Goal: Information Seeking & Learning: Check status

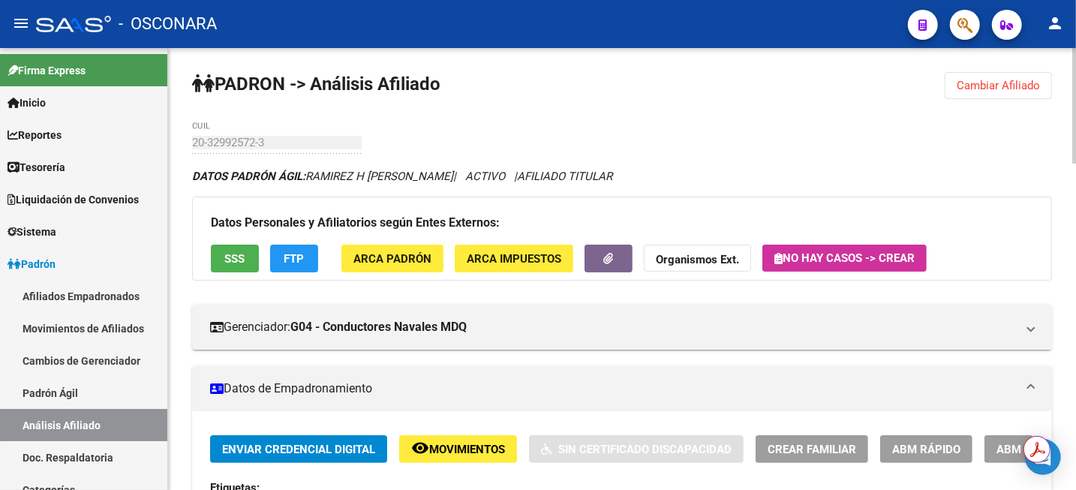
click at [959, 91] on span "Cambiar Afiliado" at bounding box center [997, 86] width 83 height 14
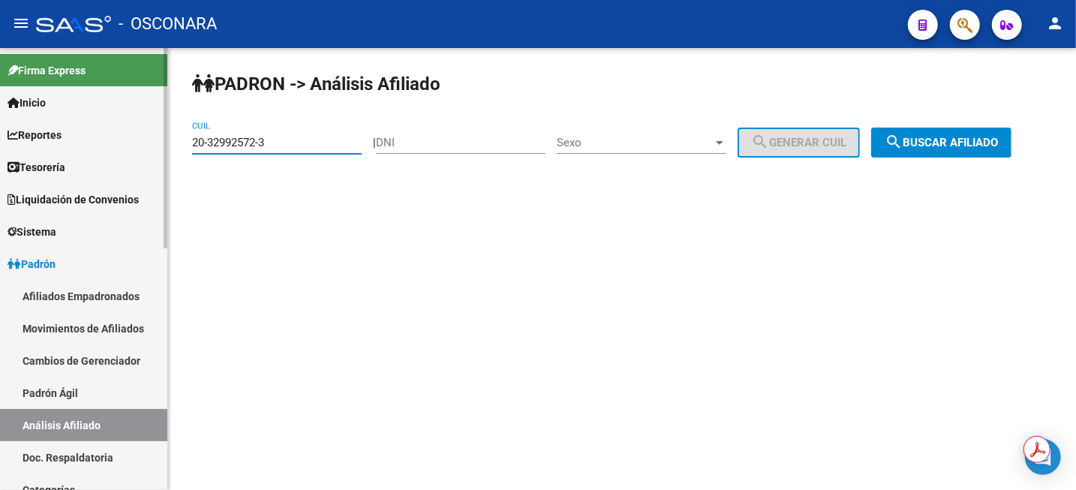
drag, startPoint x: 306, startPoint y: 146, endPoint x: 125, endPoint y: 155, distance: 181.0
click at [137, 155] on mat-sidenav-container "Firma Express Inicio Calendario SSS Instructivos Contacto OS Reportes Tablero d…" at bounding box center [538, 269] width 1076 height 442
paste input "13575433-2"
type input "20-13575433-2"
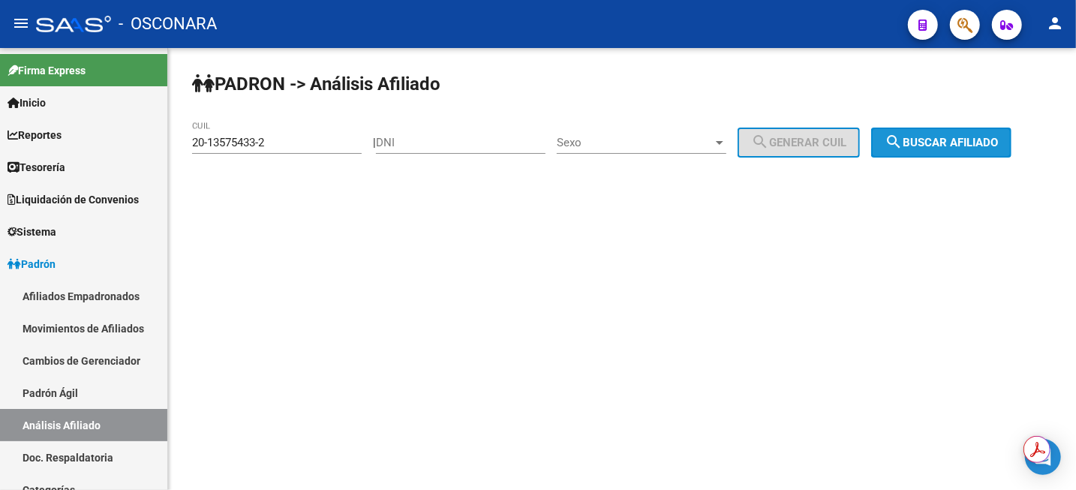
click at [920, 146] on span "search Buscar afiliado" at bounding box center [940, 143] width 113 height 14
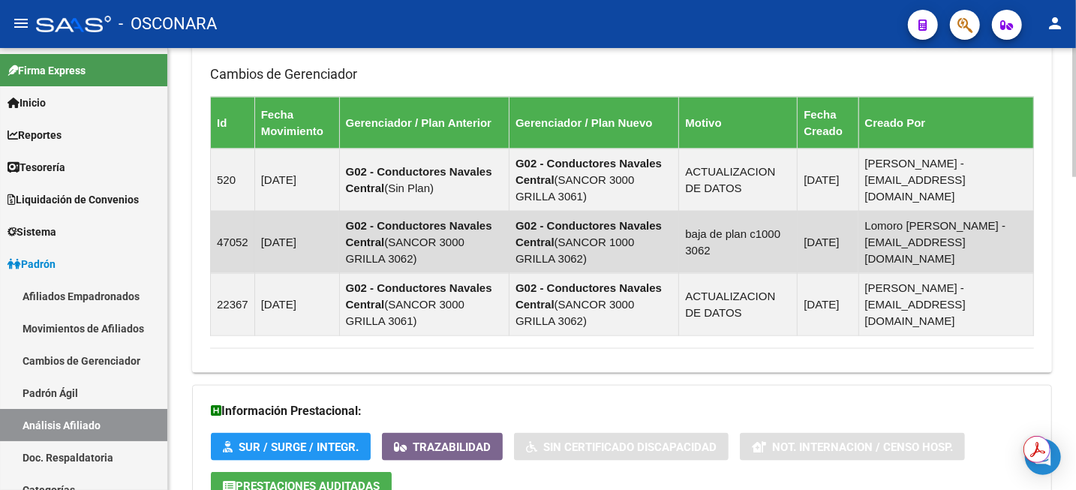
scroll to position [1073, 0]
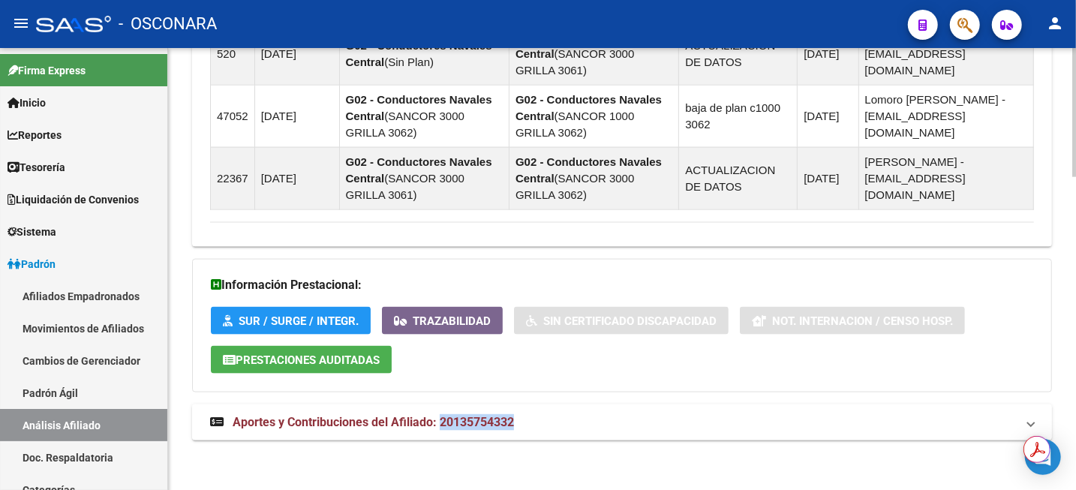
drag, startPoint x: 443, startPoint y: 415, endPoint x: 526, endPoint y: 414, distance: 82.5
click at [526, 414] on mat-panel-title "Aportes y Contribuciones del Afiliado: 20135754332" at bounding box center [613, 422] width 806 height 17
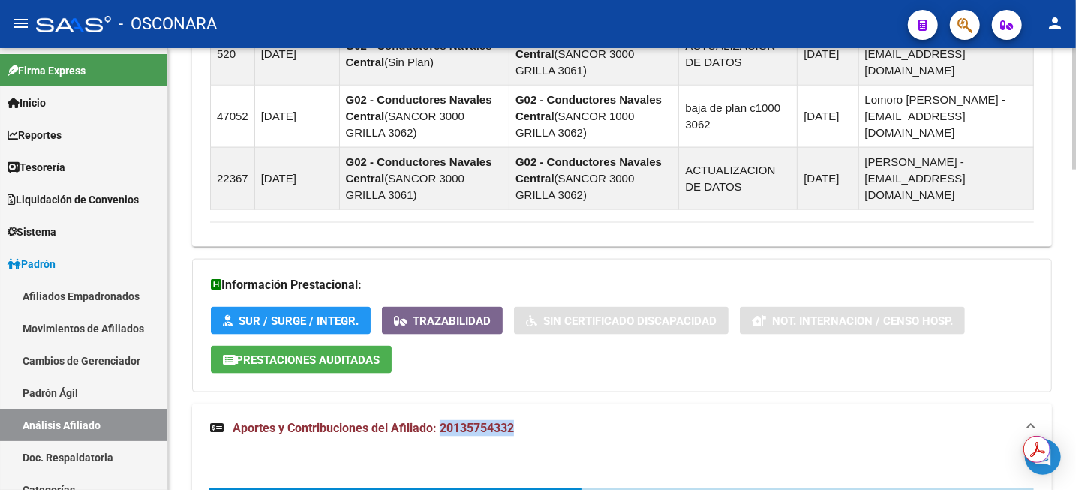
copy span "20135754332"
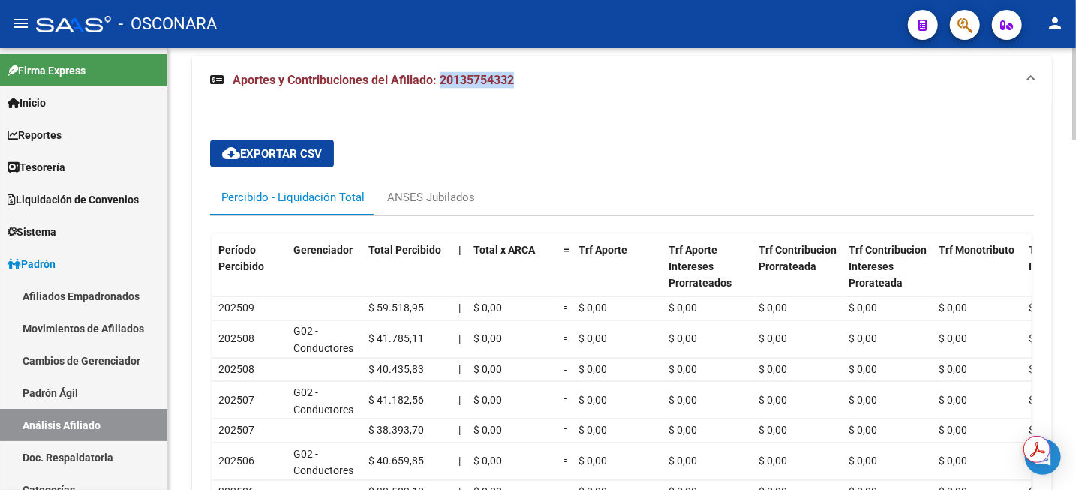
scroll to position [1541, 0]
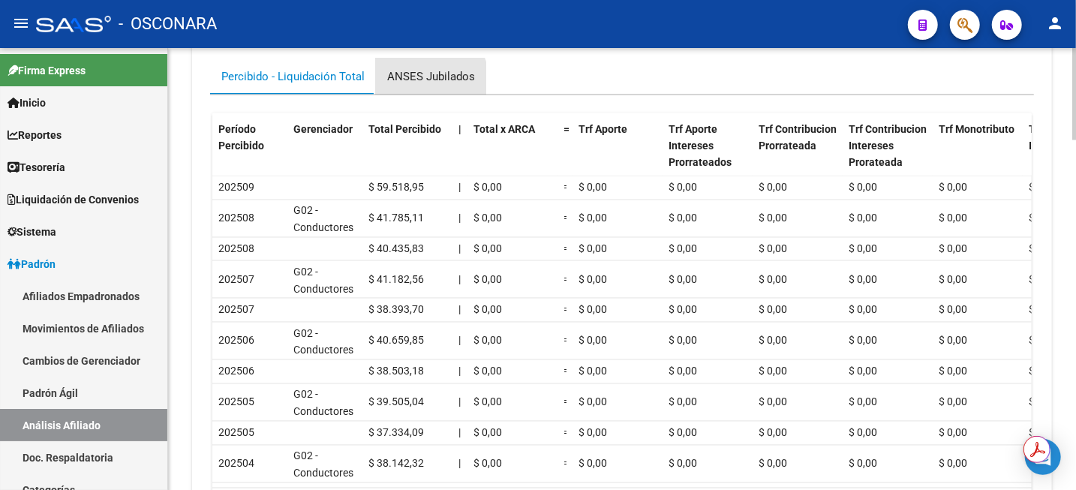
click at [422, 78] on div "ANSES Jubilados" at bounding box center [431, 76] width 88 height 17
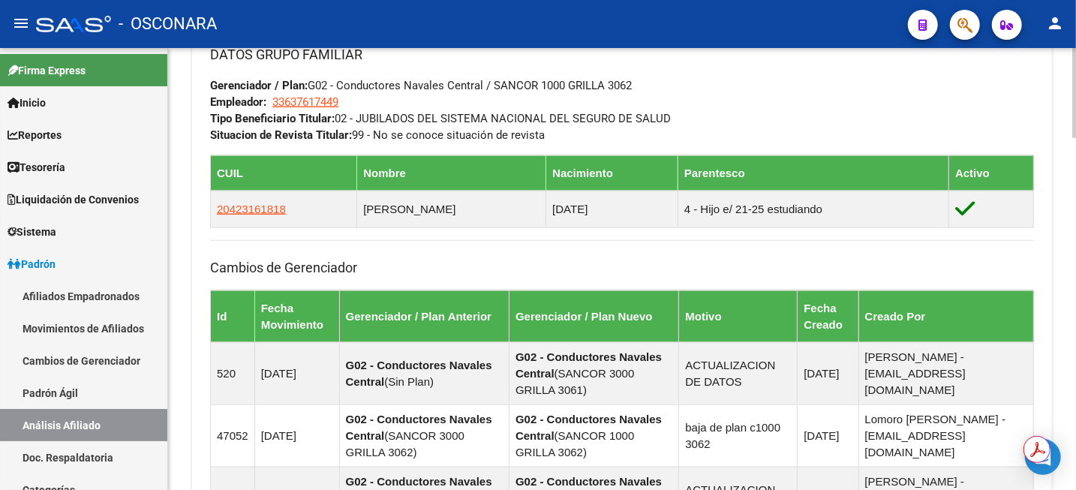
scroll to position [748, 0]
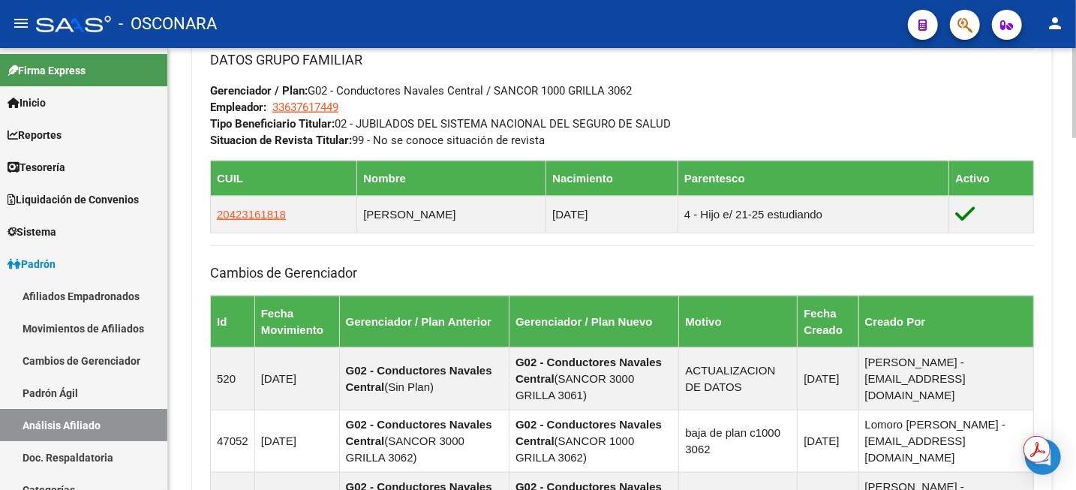
click at [1069, 245] on div "PADRON -> Análisis Afiliado Cambiar Afiliado 20-13575433-2 CUIL DATOS PADRÓN ÁG…" at bounding box center [623, 321] width 911 height 2042
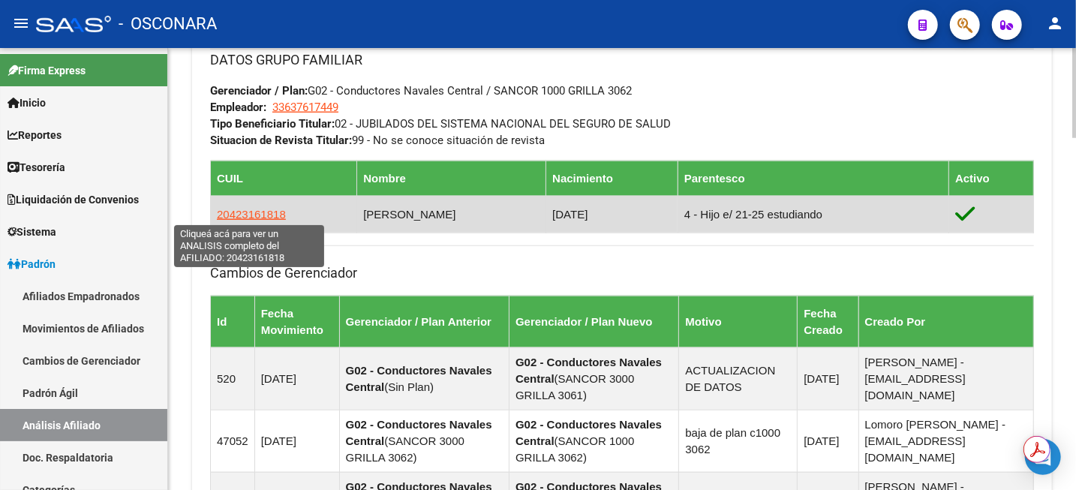
click at [245, 214] on span "20423161818" at bounding box center [251, 214] width 69 height 13
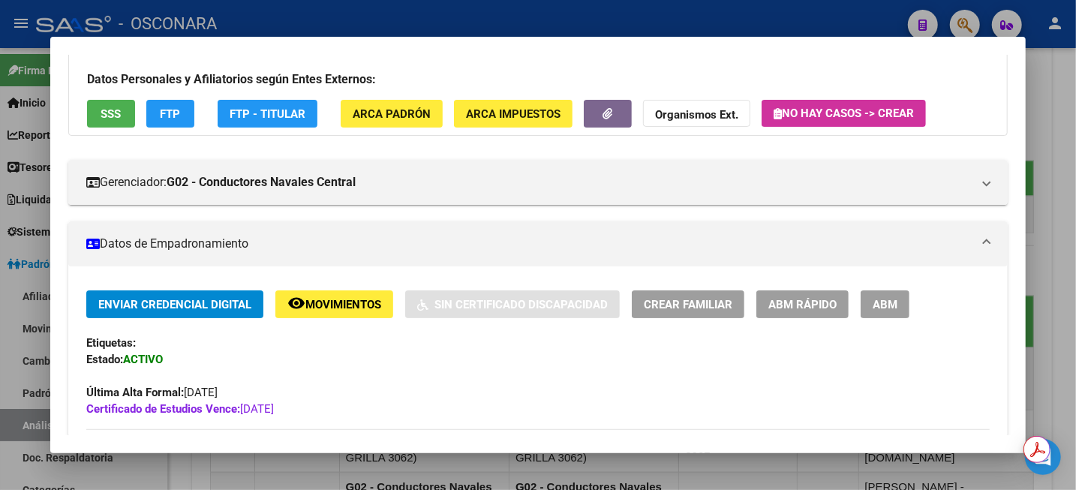
scroll to position [94, 0]
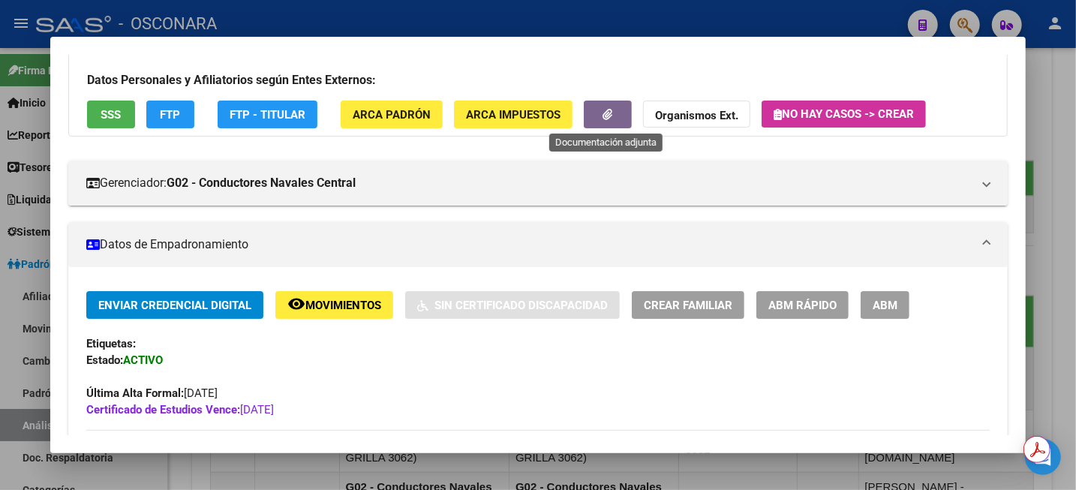
click at [600, 115] on button "button" at bounding box center [608, 115] width 48 height 28
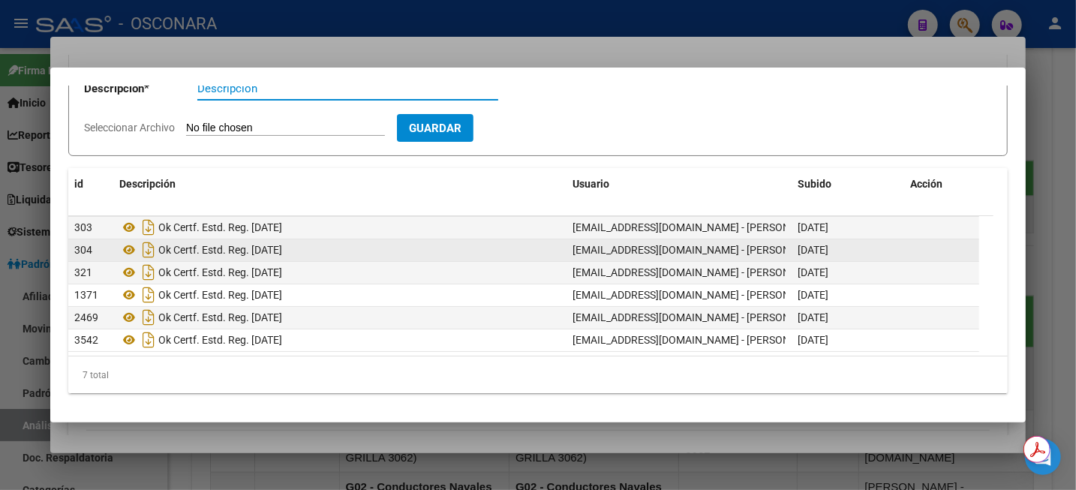
scroll to position [22, 0]
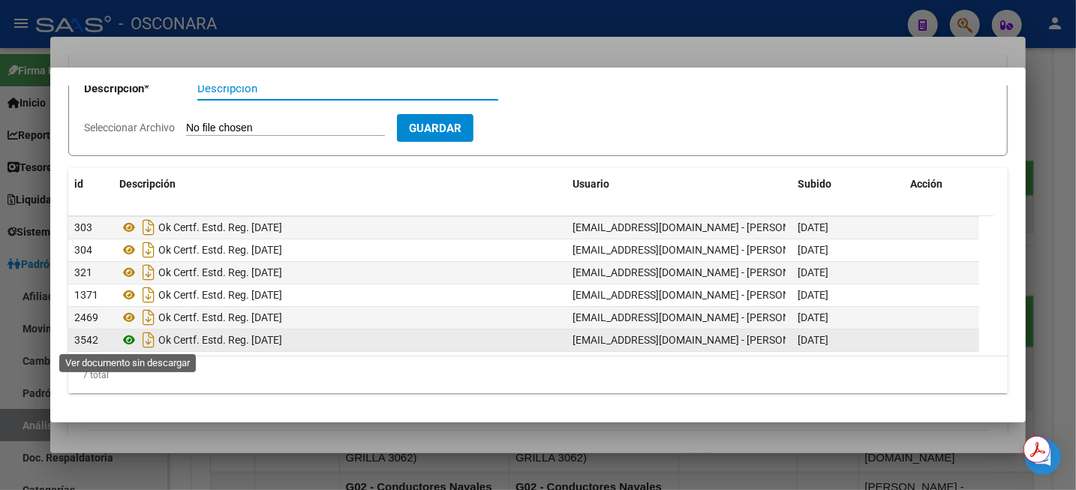
click at [130, 340] on icon at bounding box center [129, 340] width 20 height 18
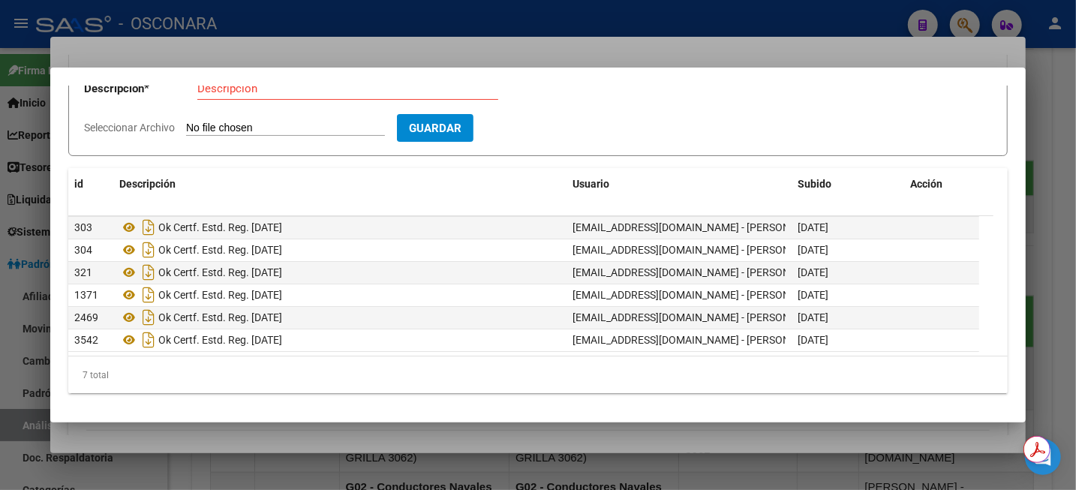
click at [1074, 110] on div at bounding box center [538, 245] width 1076 height 490
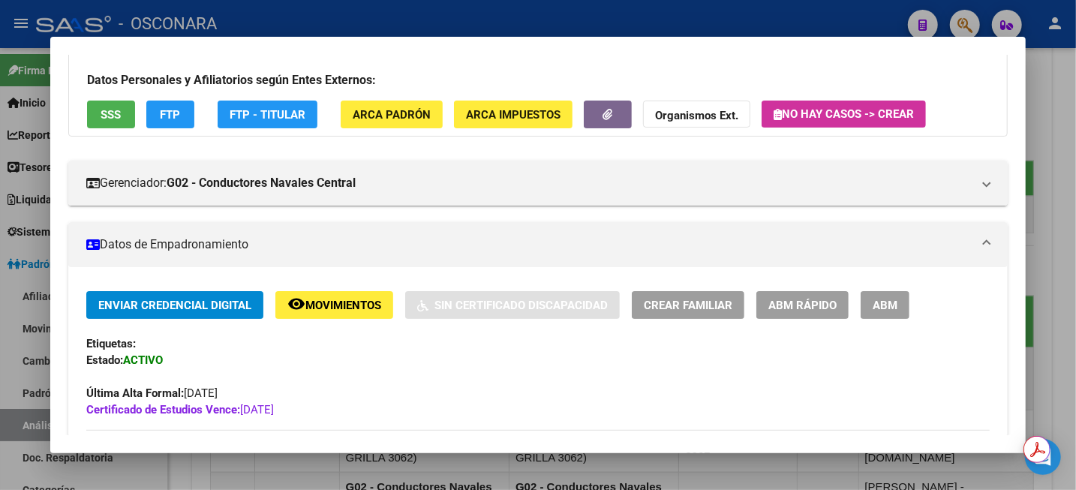
click at [1052, 102] on div at bounding box center [538, 245] width 1076 height 490
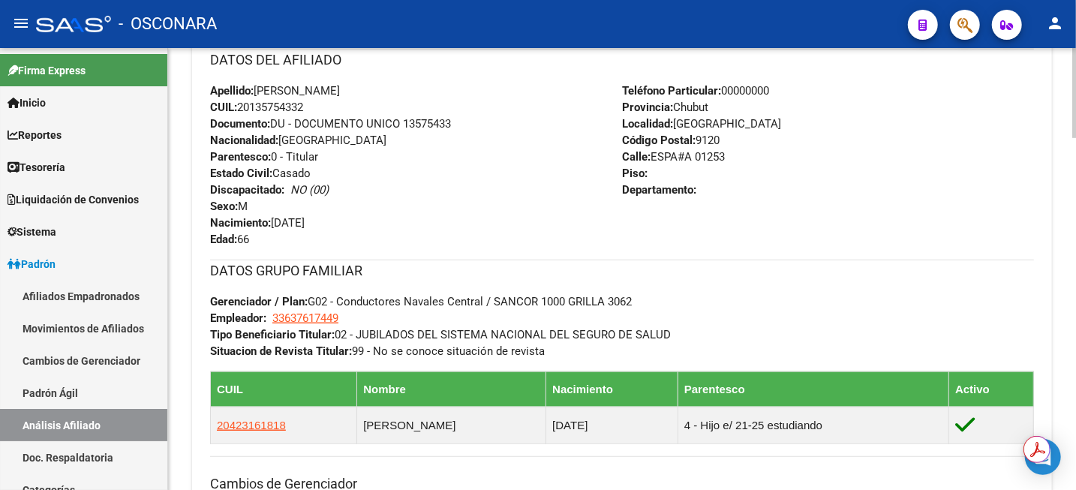
scroll to position [373, 0]
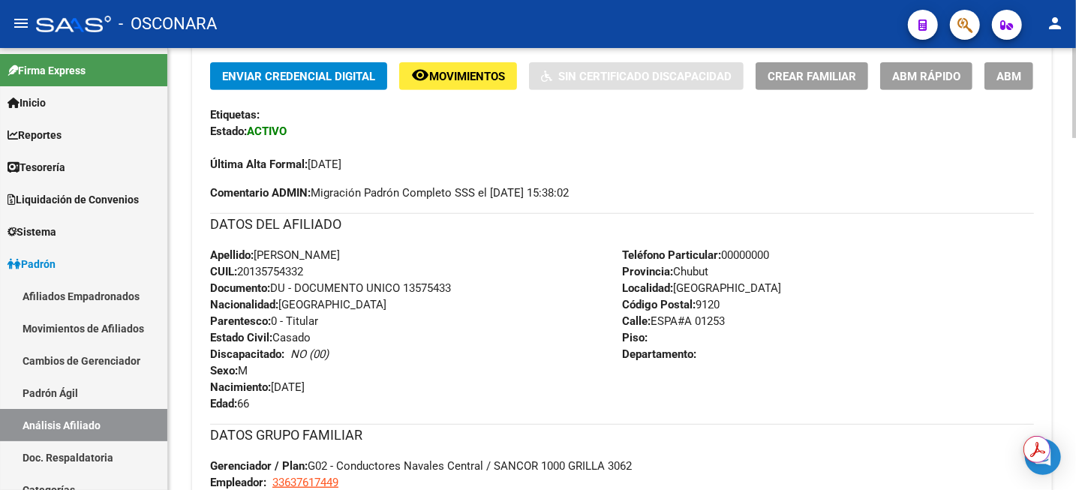
click at [275, 272] on span "CUIL: 20135754332" at bounding box center [256, 272] width 93 height 14
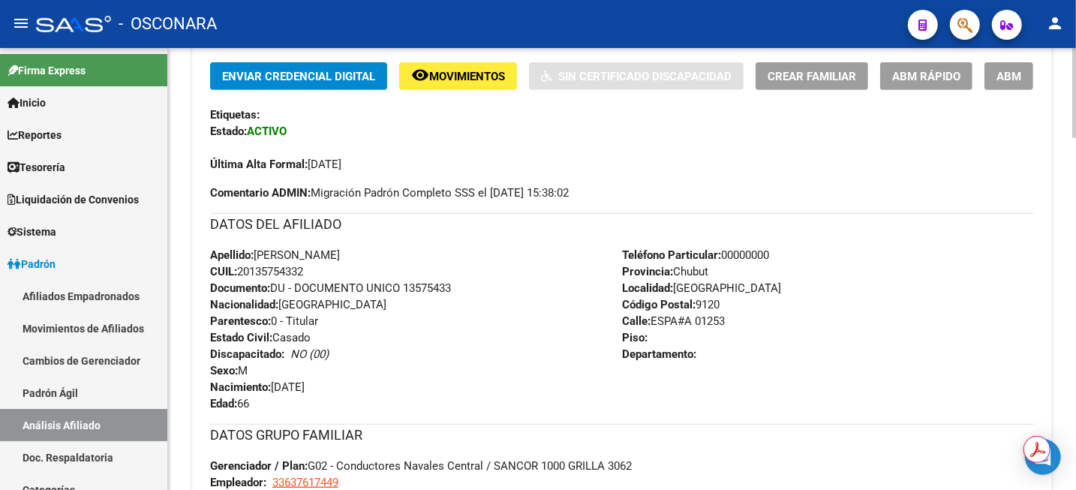
click at [275, 272] on span "CUIL: 20135754332" at bounding box center [256, 272] width 93 height 14
click at [340, 248] on span "Apellido: [PERSON_NAME]" at bounding box center [275, 255] width 130 height 14
click at [283, 269] on span "CUIL: 20135754332" at bounding box center [256, 272] width 93 height 14
copy span "20135754332"
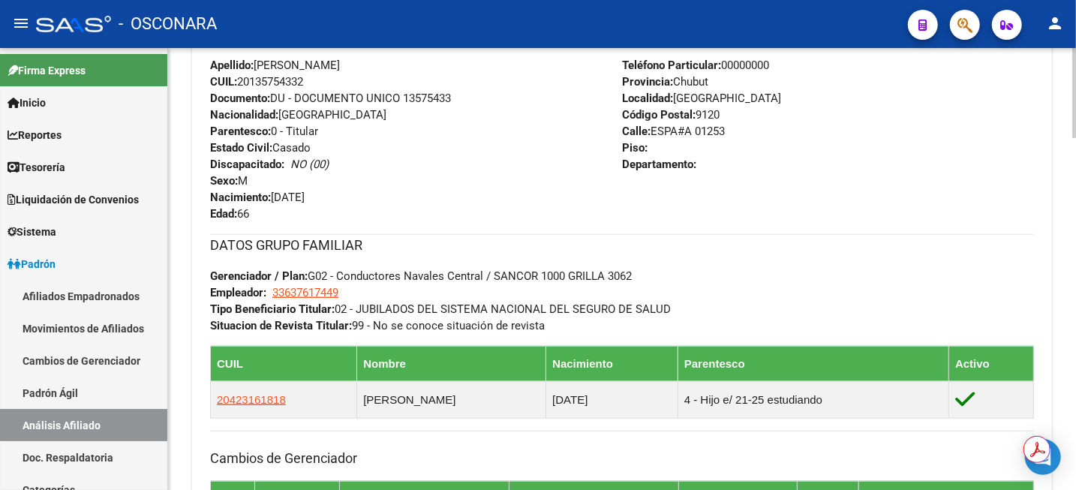
scroll to position [469, 0]
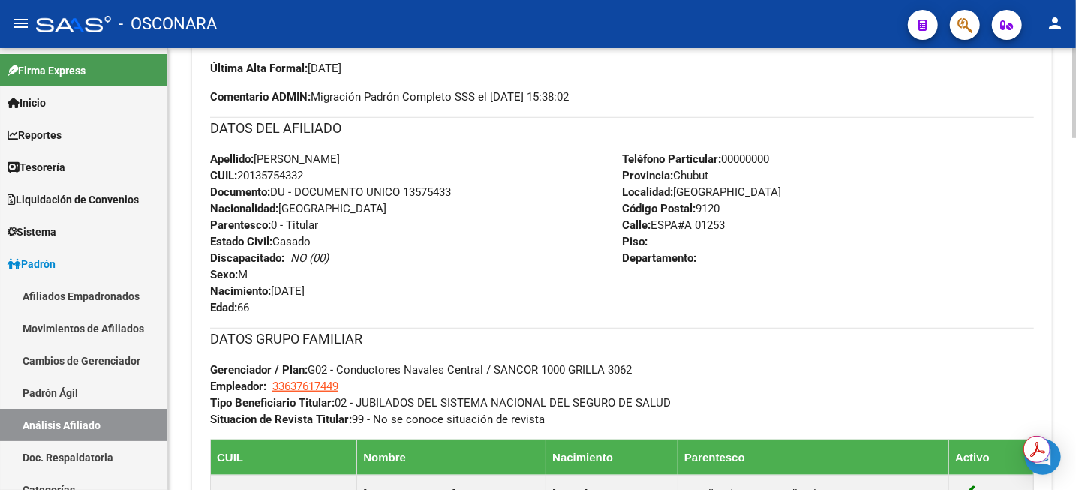
copy span "20135754332"
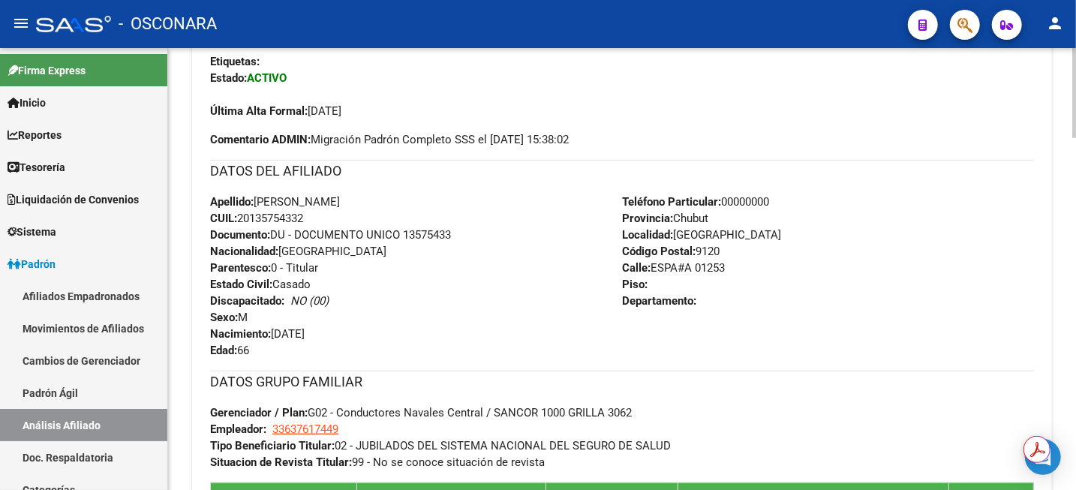
scroll to position [0, 0]
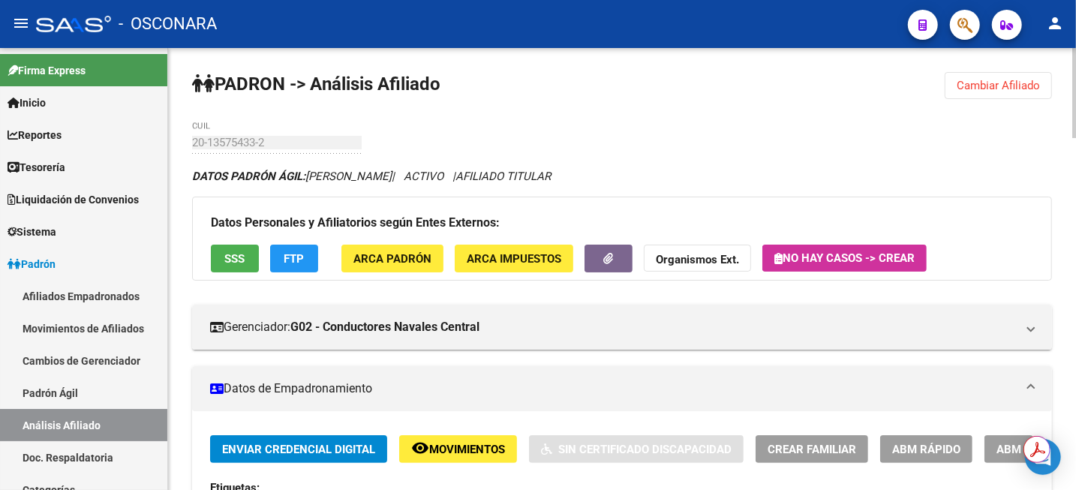
click at [973, 89] on span "Cambiar Afiliado" at bounding box center [997, 86] width 83 height 14
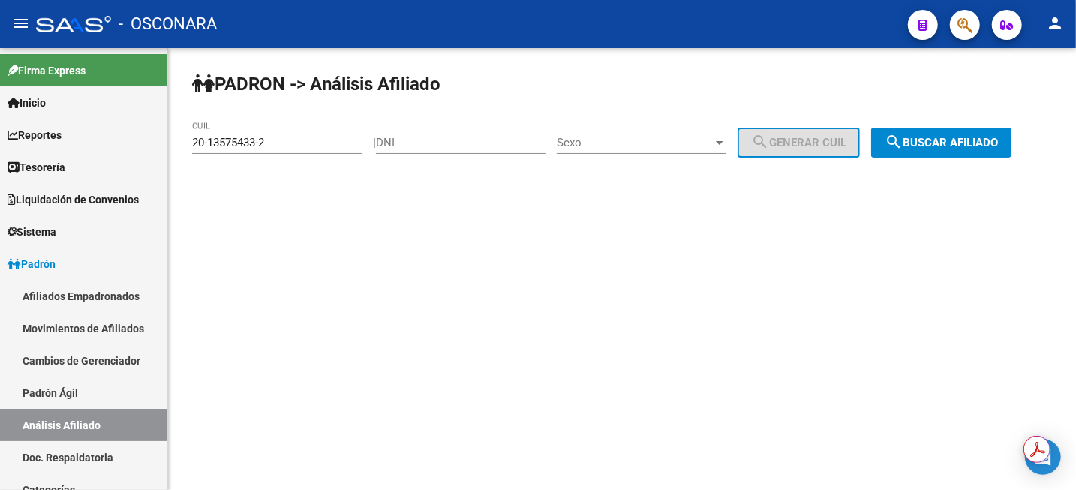
click at [461, 153] on div "DNI" at bounding box center [461, 138] width 170 height 32
paste input "32422035"
type input "32422035"
click at [611, 146] on span "Sexo" at bounding box center [635, 143] width 156 height 14
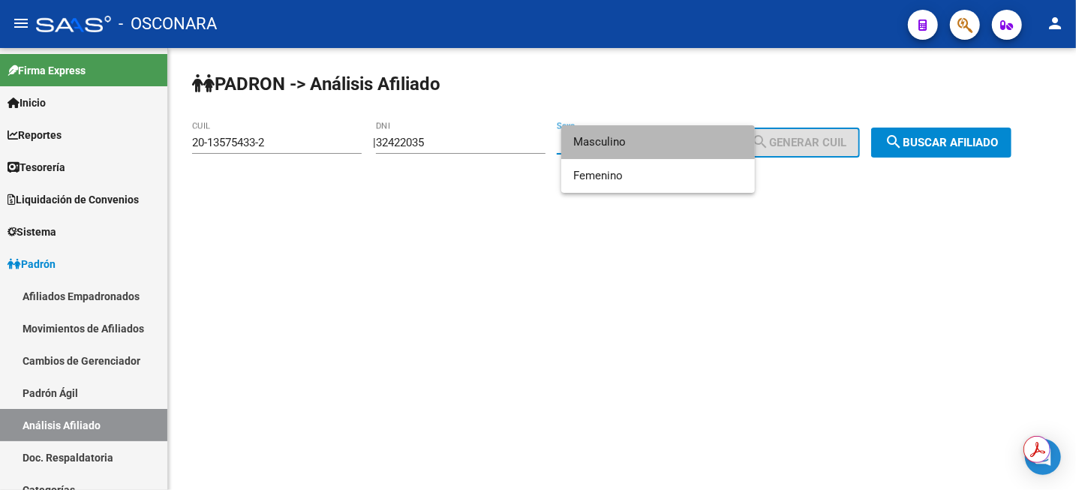
click at [615, 146] on span "Masculino" at bounding box center [658, 142] width 170 height 34
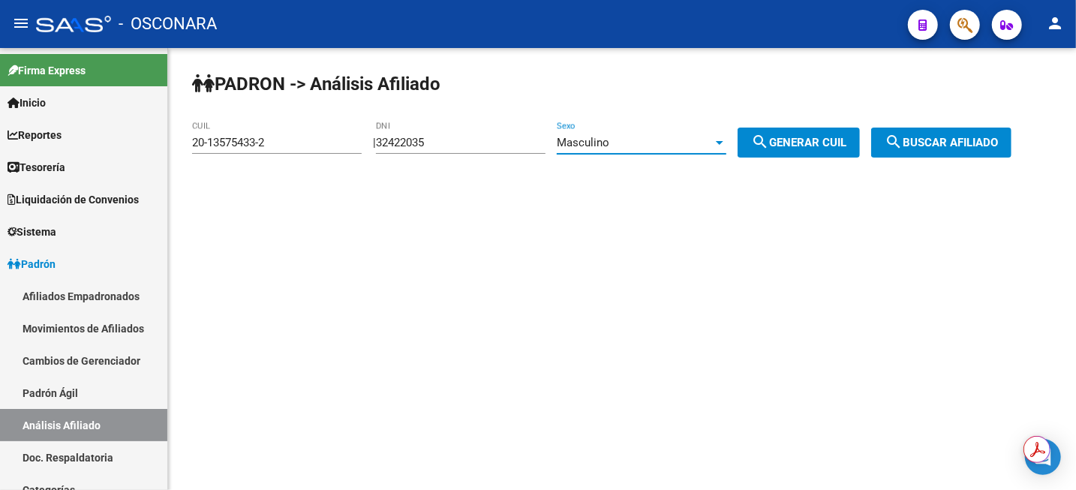
click at [821, 145] on span "search Generar CUIL" at bounding box center [798, 143] width 95 height 14
type input "20-32422035-7"
click at [963, 141] on span "search Buscar afiliado" at bounding box center [940, 143] width 113 height 14
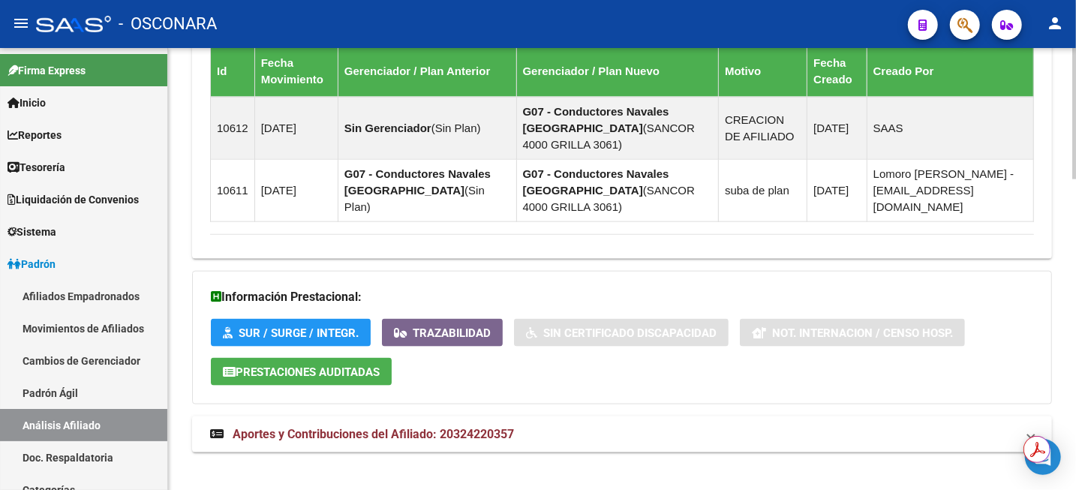
scroll to position [1047, 0]
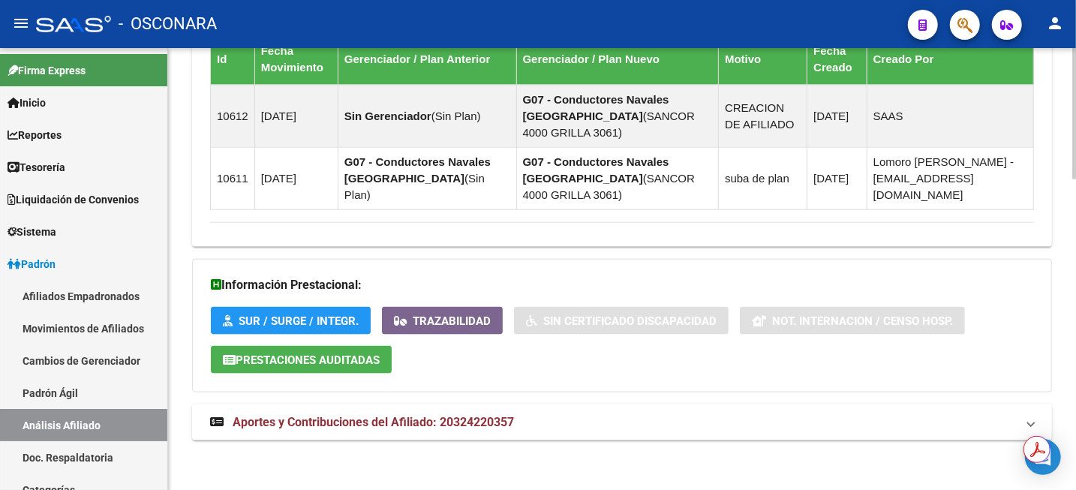
click at [467, 417] on span "Aportes y Contribuciones del Afiliado: 20324220357" at bounding box center [373, 422] width 281 height 14
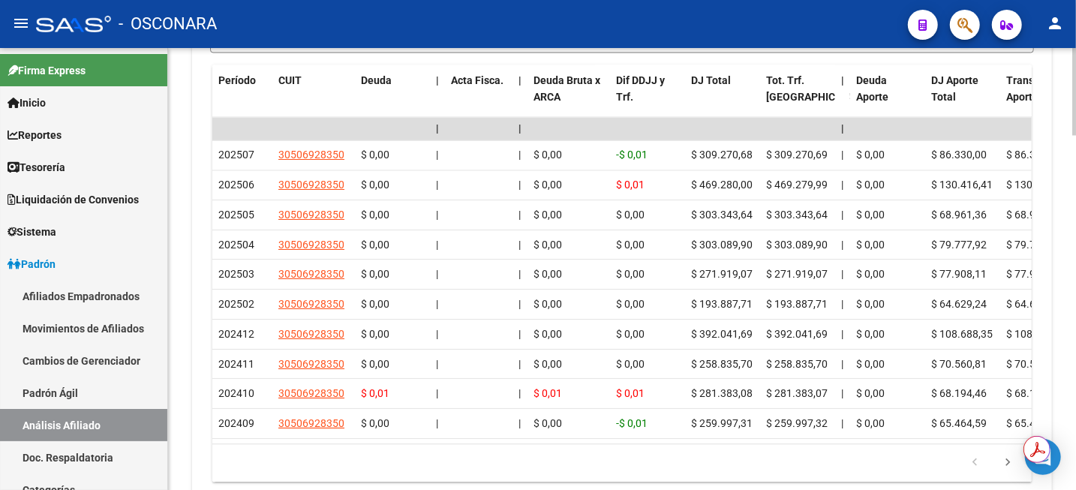
scroll to position [1720, 0]
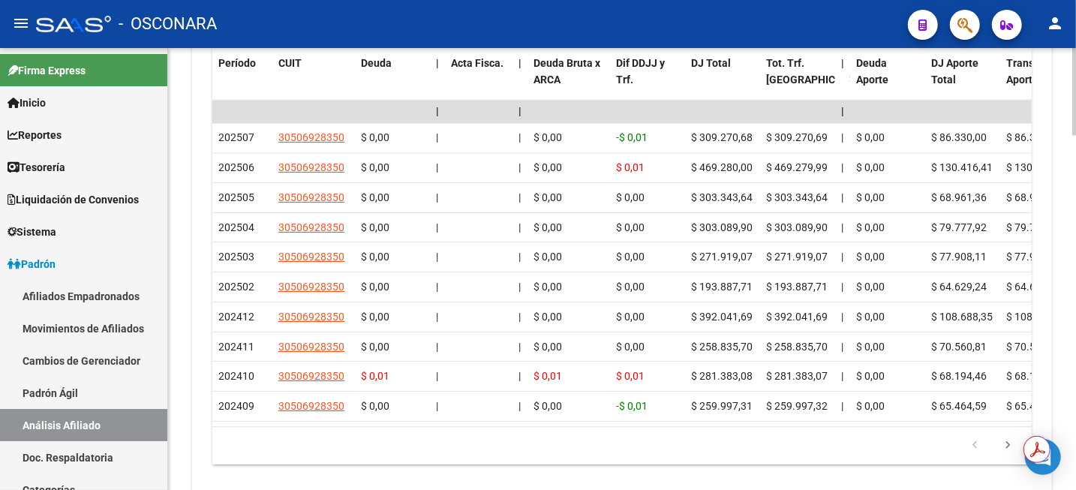
click at [1074, 414] on div at bounding box center [1074, 433] width 4 height 87
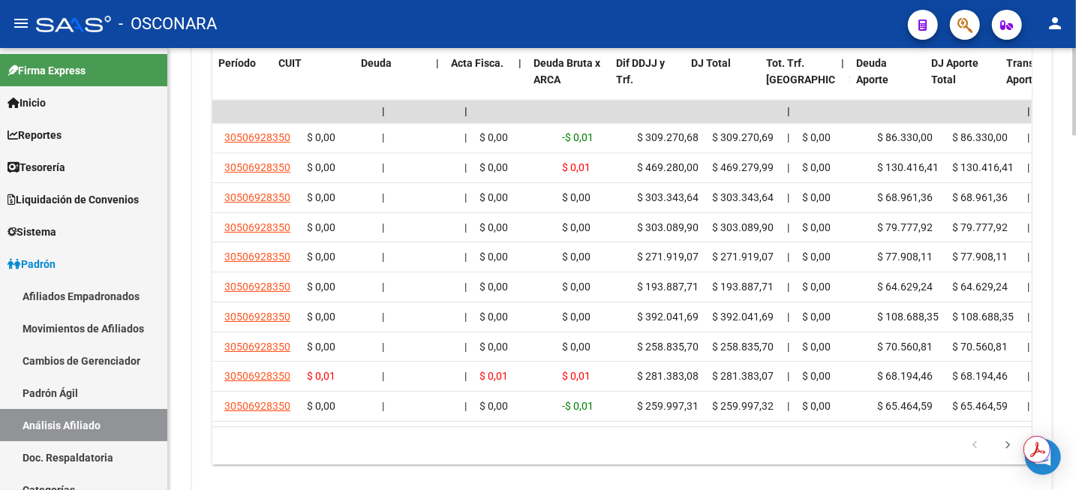
scroll to position [0, 0]
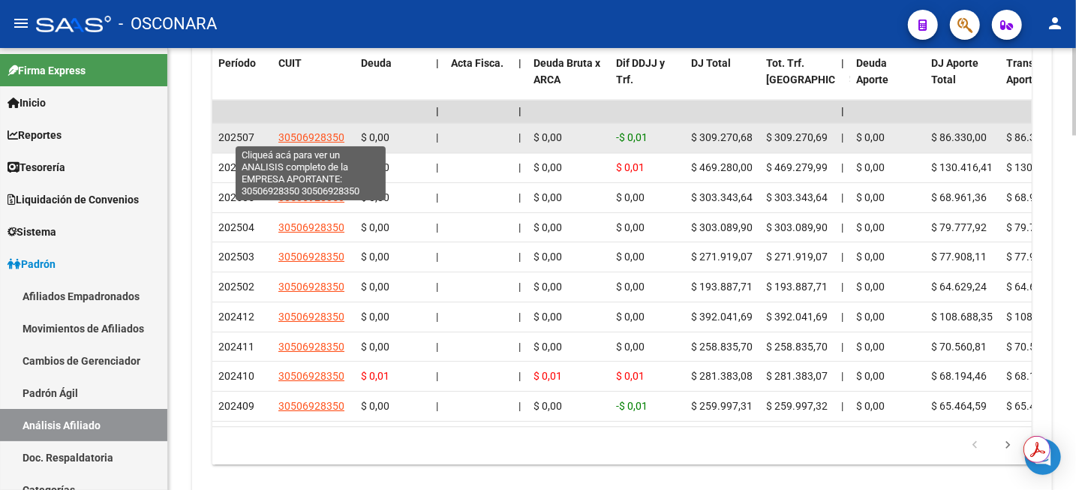
click at [311, 135] on span "30506928350" at bounding box center [311, 137] width 66 height 12
type textarea "30506928350"
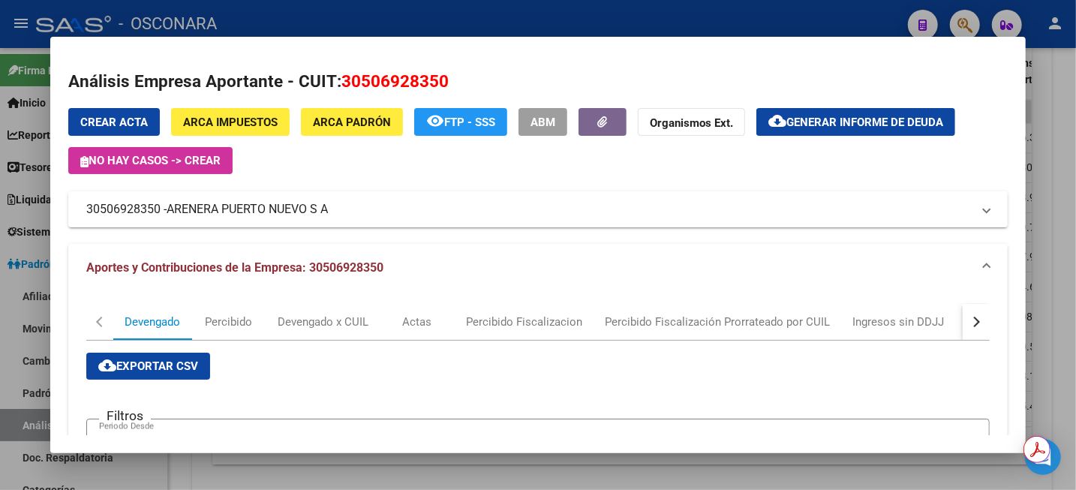
click at [1067, 104] on div at bounding box center [538, 245] width 1076 height 490
